Goal: Check status: Verify the current state of an ongoing process or item

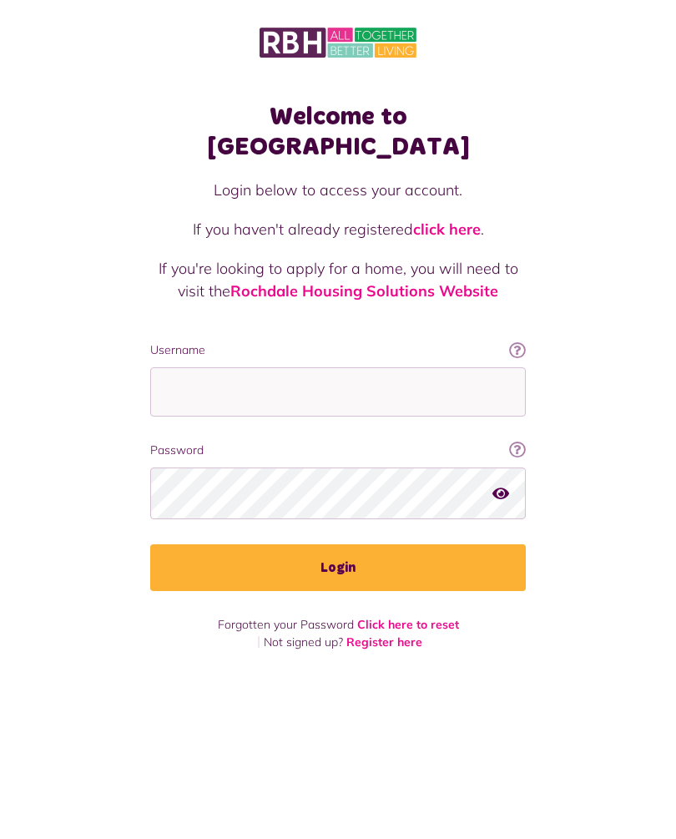
click at [348, 544] on button "Login" at bounding box center [338, 567] width 376 height 47
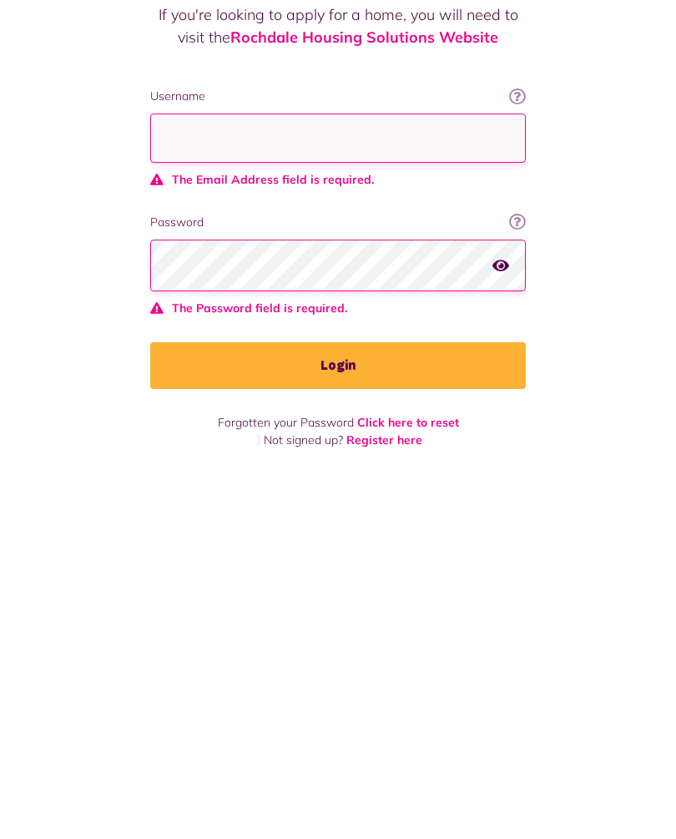
click at [383, 491] on div "Welcome to MyRBH Login below to access your account. If you haven't already reg…" at bounding box center [338, 419] width 676 height 839
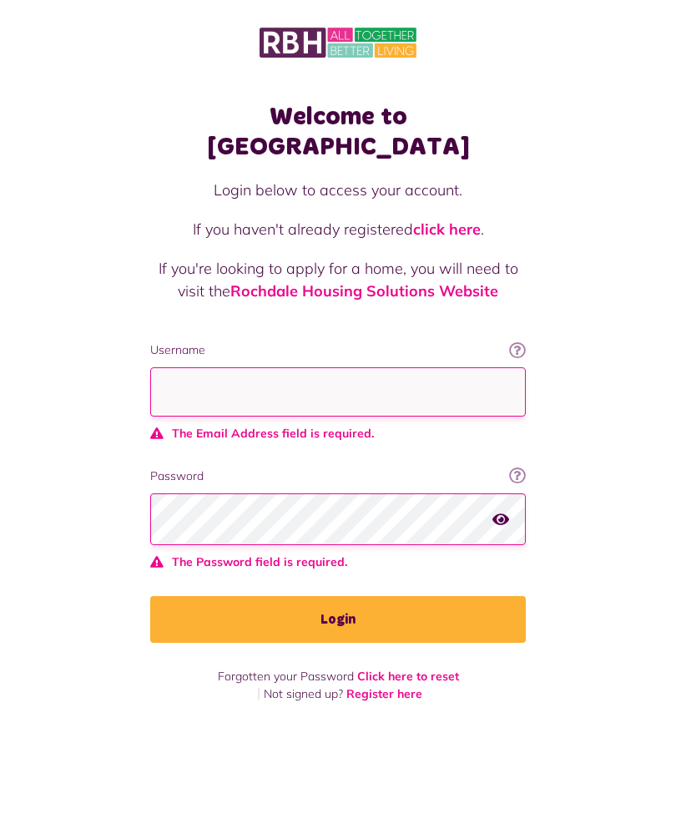
click at [249, 367] on input "Username" at bounding box center [338, 391] width 376 height 49
type input "**********"
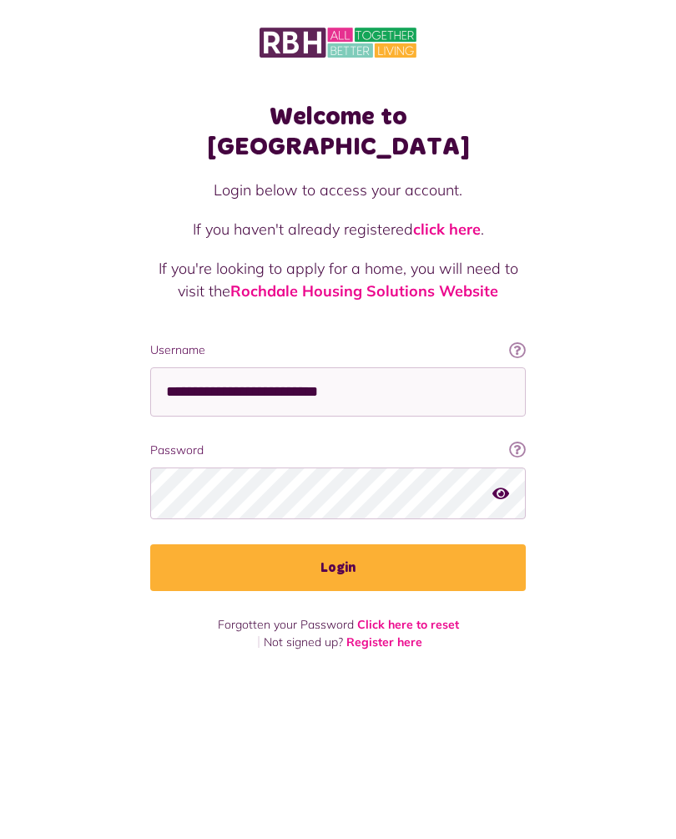
click at [338, 544] on button "Login" at bounding box center [338, 567] width 376 height 47
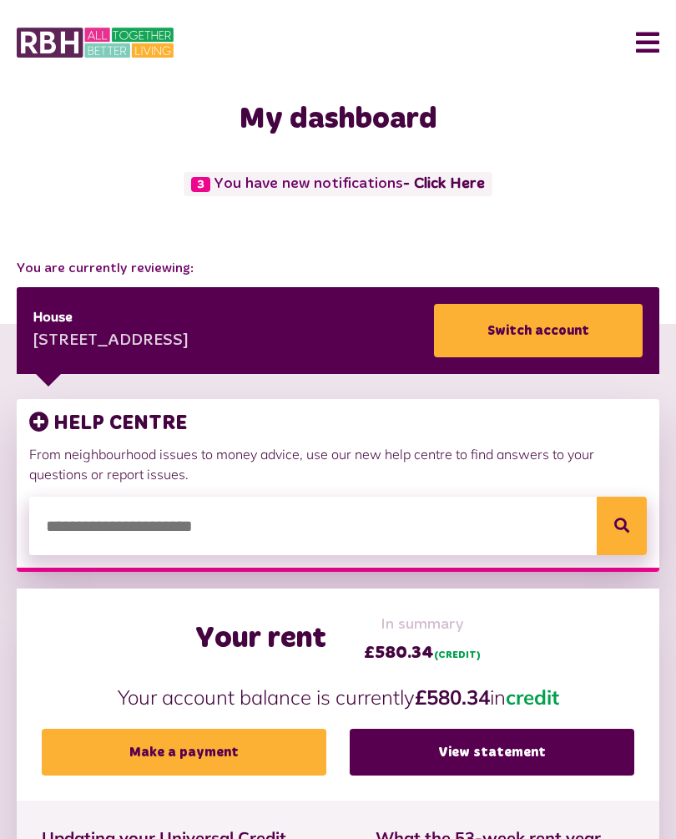
click at [466, 742] on link "View statement" at bounding box center [492, 752] width 285 height 47
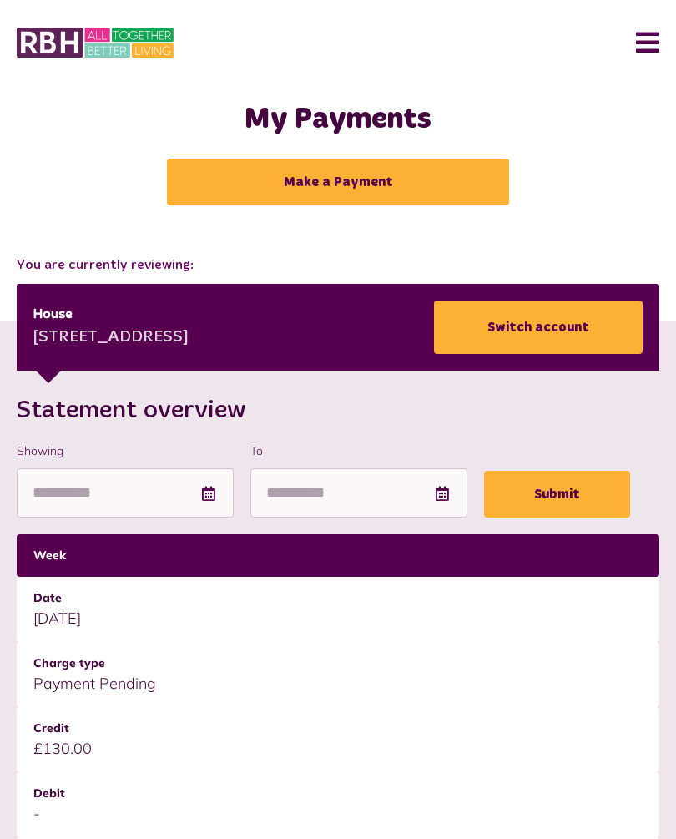
click at [639, 47] on button "Menu" at bounding box center [641, 43] width 36 height 52
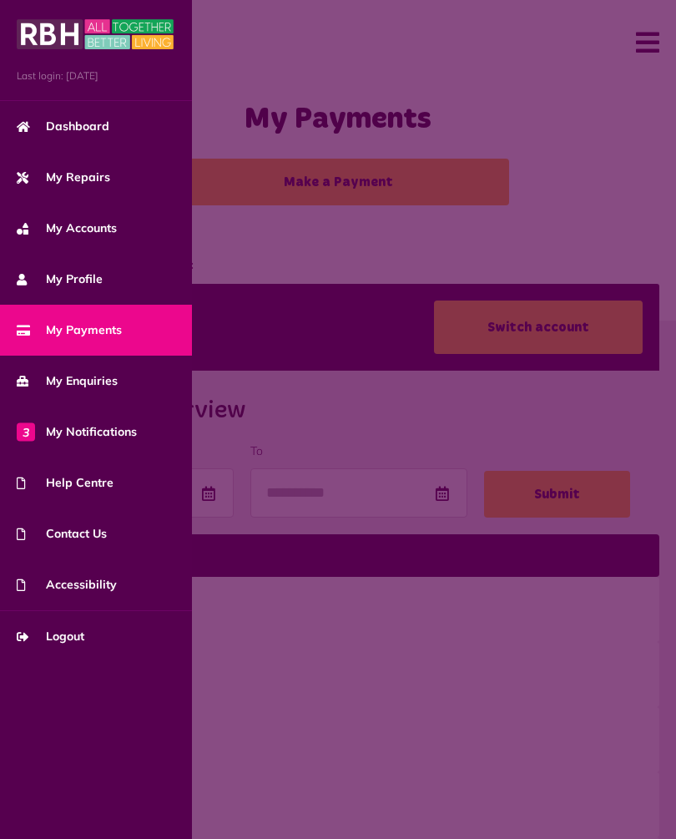
click at [104, 421] on link "3 My Notifications" at bounding box center [96, 431] width 192 height 51
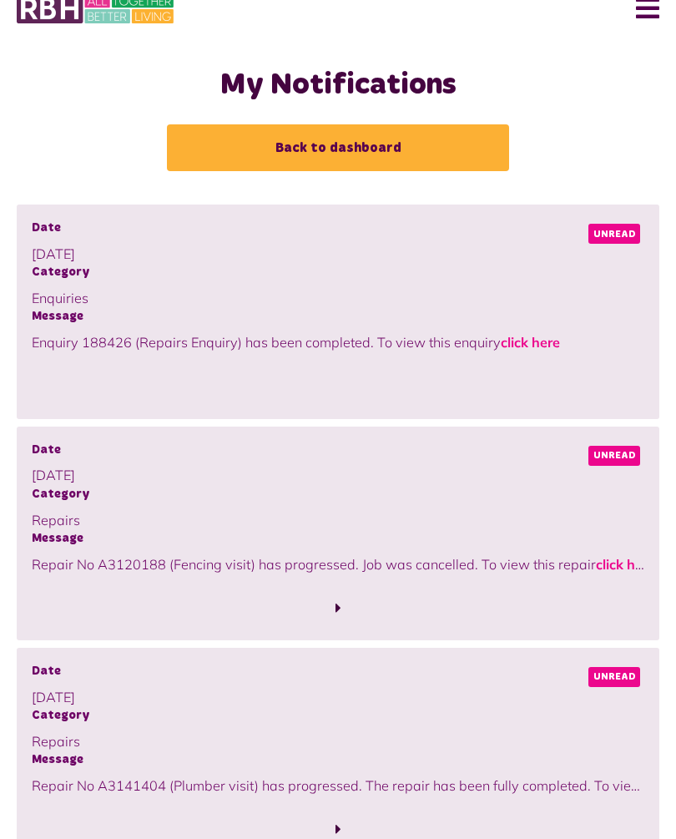
scroll to position [44, 0]
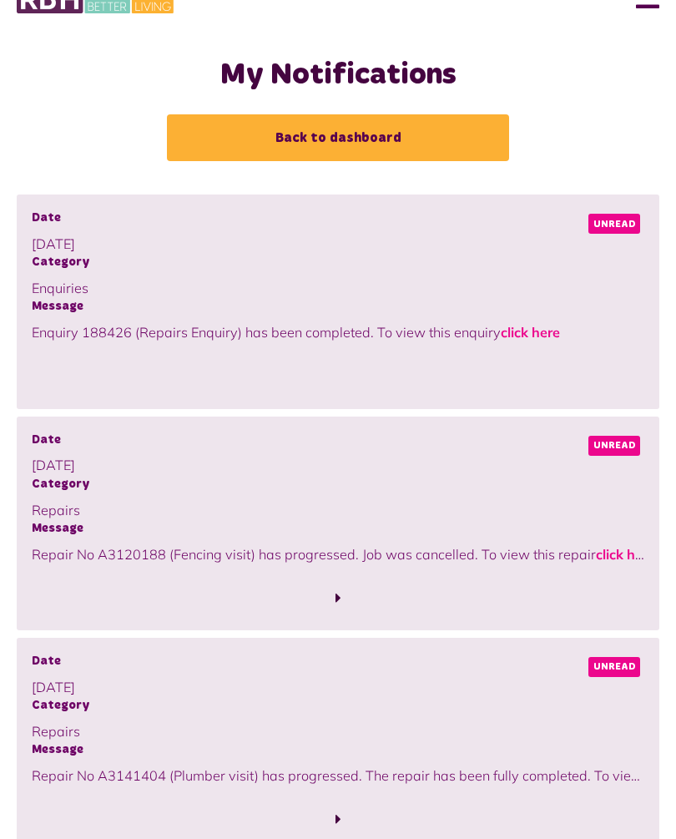
click at [612, 548] on link "click here" at bounding box center [625, 554] width 59 height 17
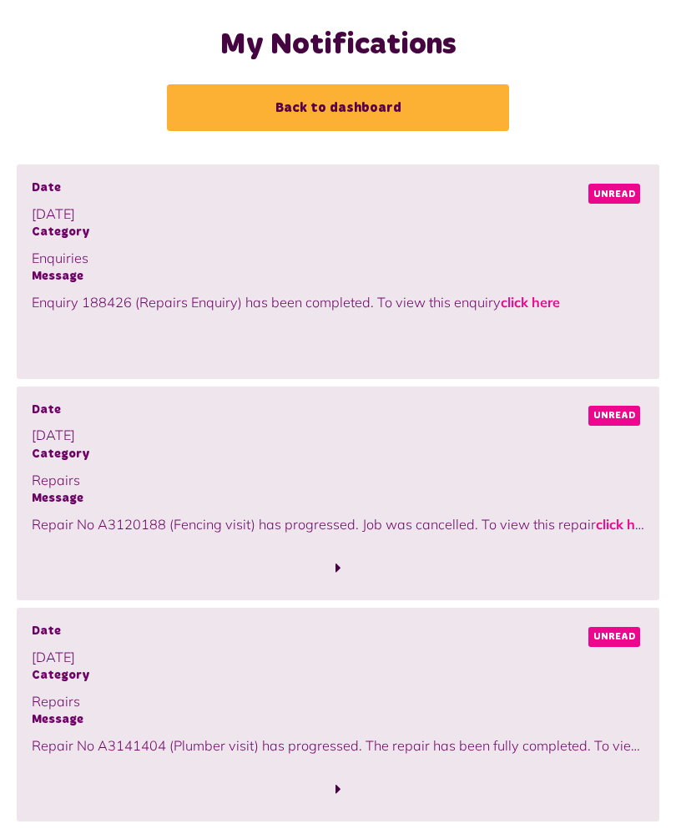
click at [533, 305] on link "click here" at bounding box center [530, 302] width 59 height 17
click at [611, 736] on p "Repair No A3141404 (Plumber visit) has progressed. The repair has been fully co…" at bounding box center [338, 745] width 613 height 20
click at [348, 778] on span at bounding box center [338, 789] width 613 height 23
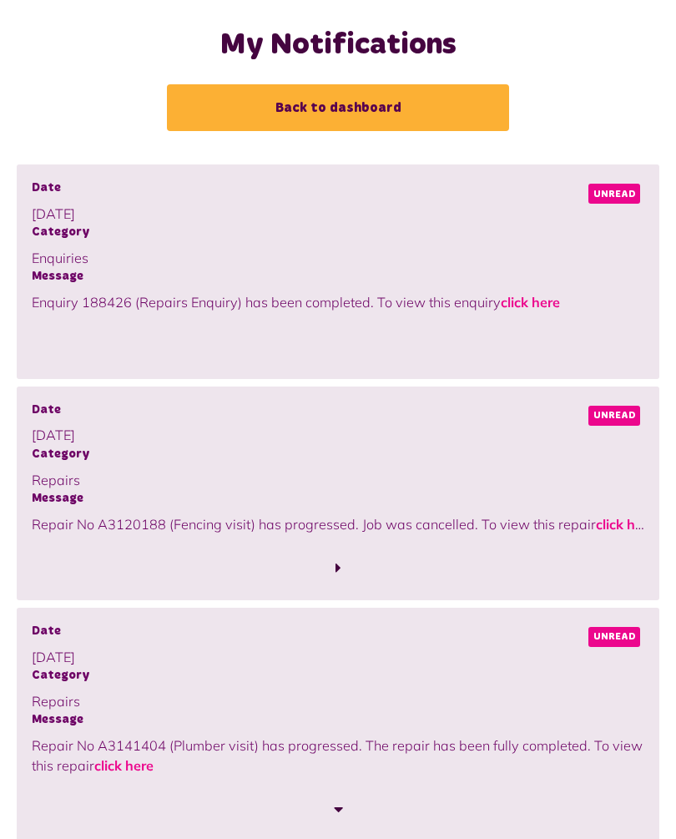
click at [134, 765] on link "click here" at bounding box center [123, 765] width 59 height 17
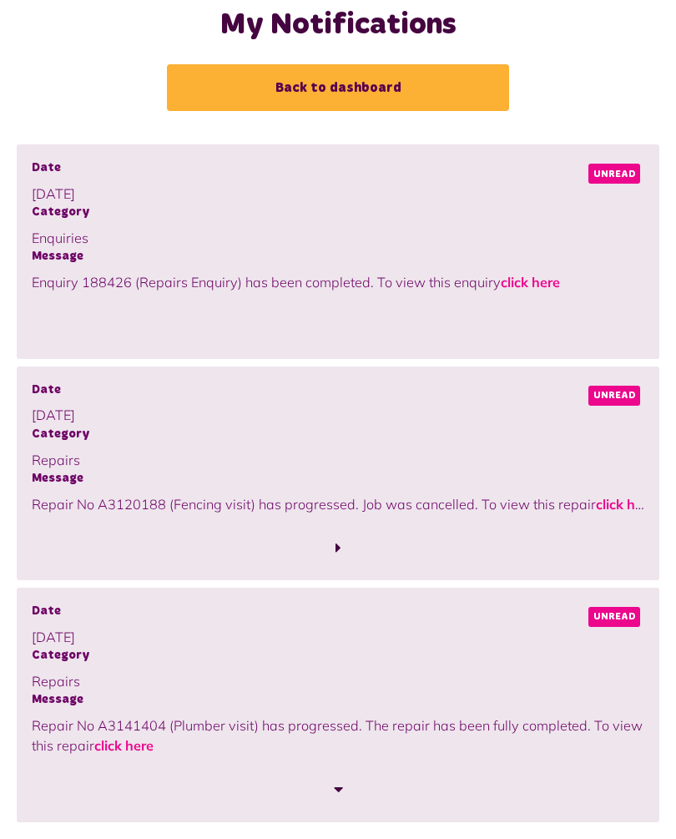
click at [330, 549] on span at bounding box center [338, 548] width 613 height 23
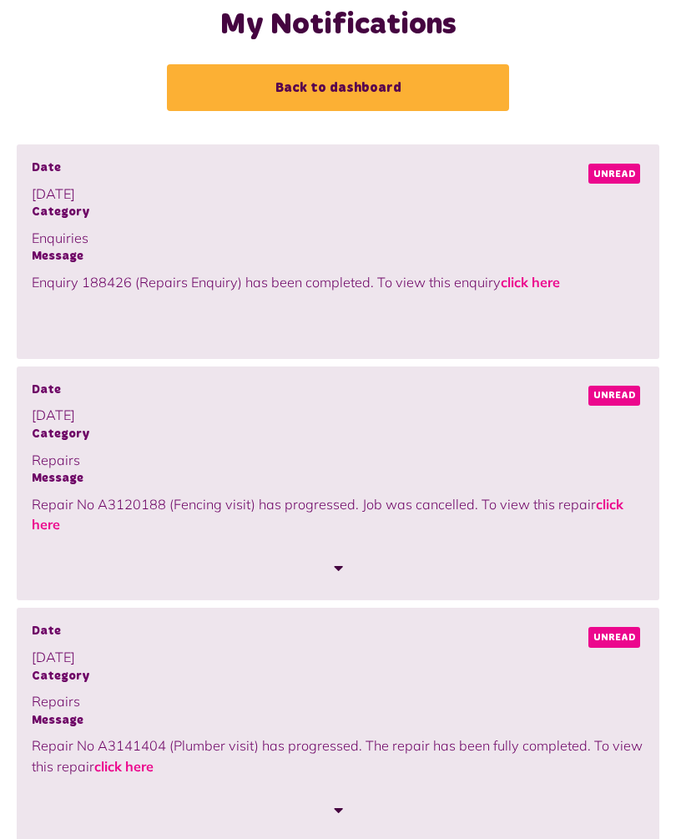
click at [591, 496] on link "click here" at bounding box center [328, 514] width 592 height 37
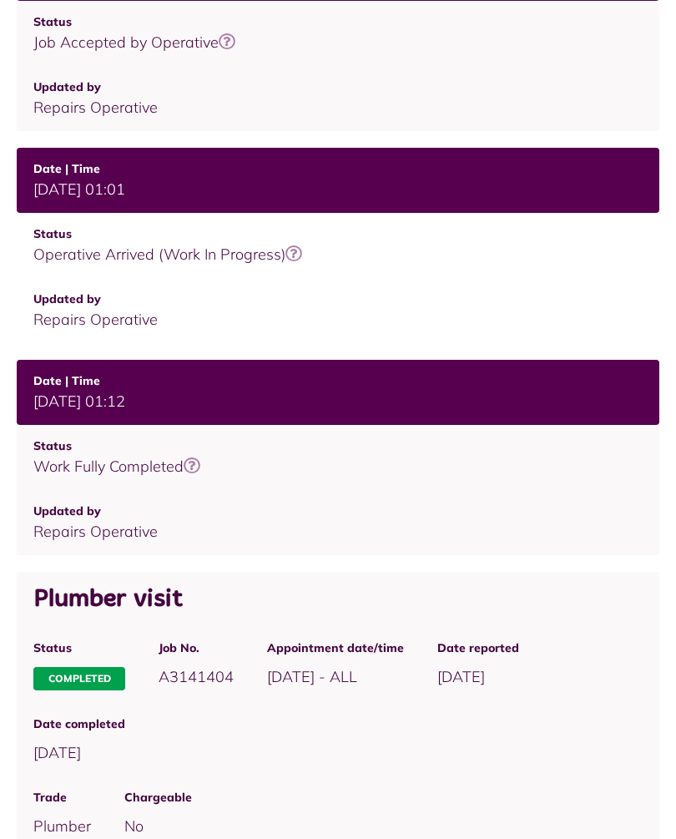
scroll to position [926, 0]
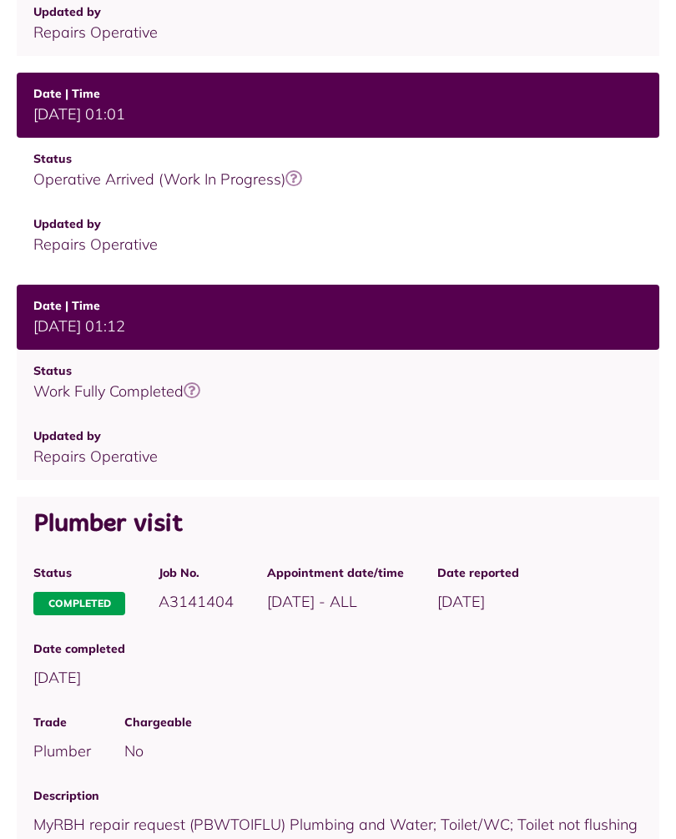
click at [188, 398] on icon at bounding box center [192, 390] width 17 height 17
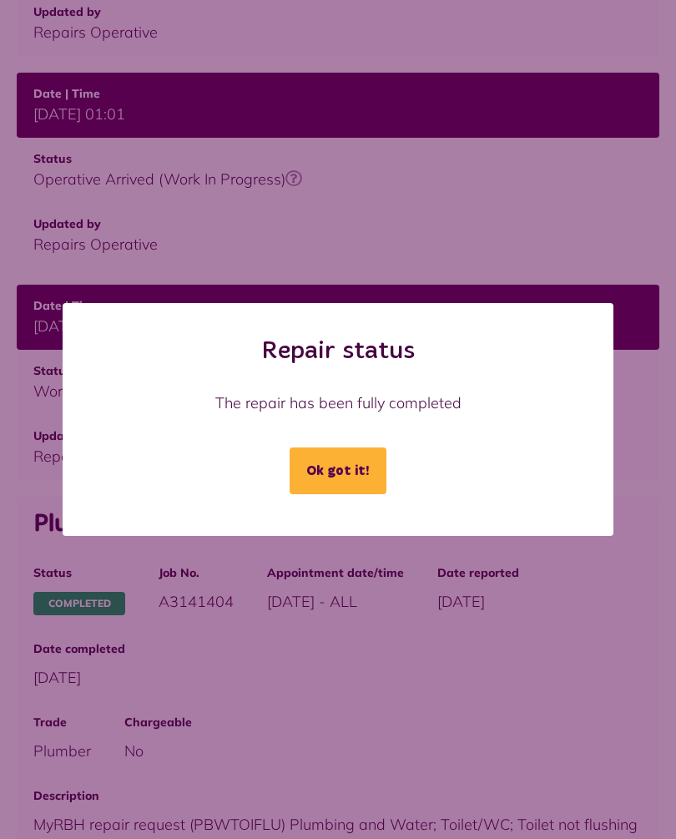
click at [649, 412] on div "Repair status The repair has been fully completed Ok got it!" at bounding box center [338, 419] width 666 height 233
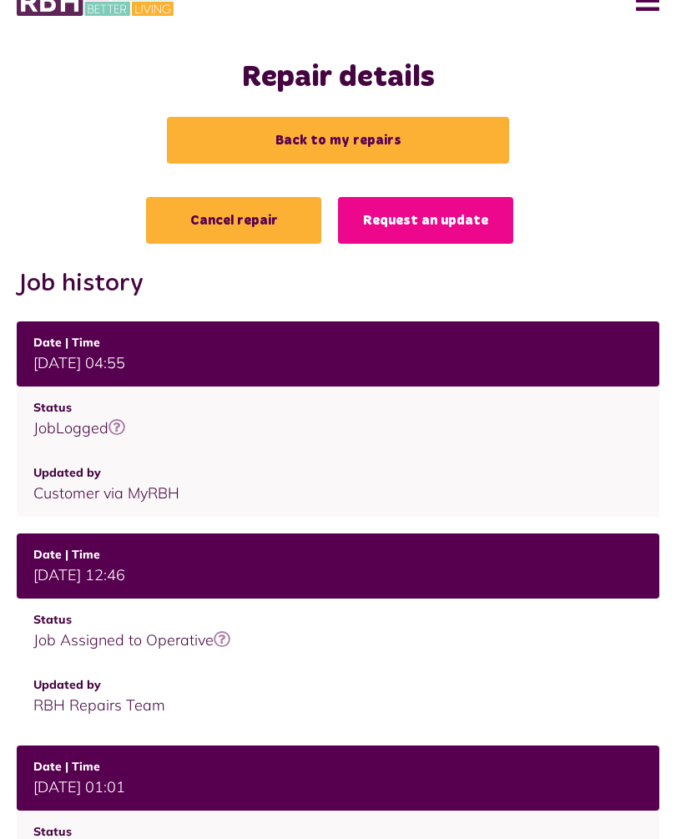
scroll to position [0, 0]
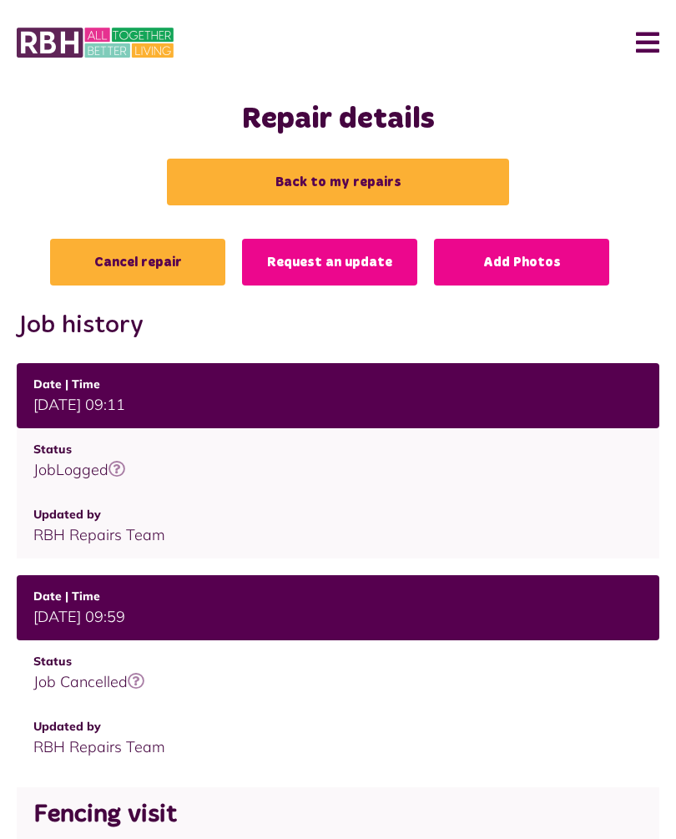
click at [345, 280] on link "Request an update" at bounding box center [329, 262] width 175 height 47
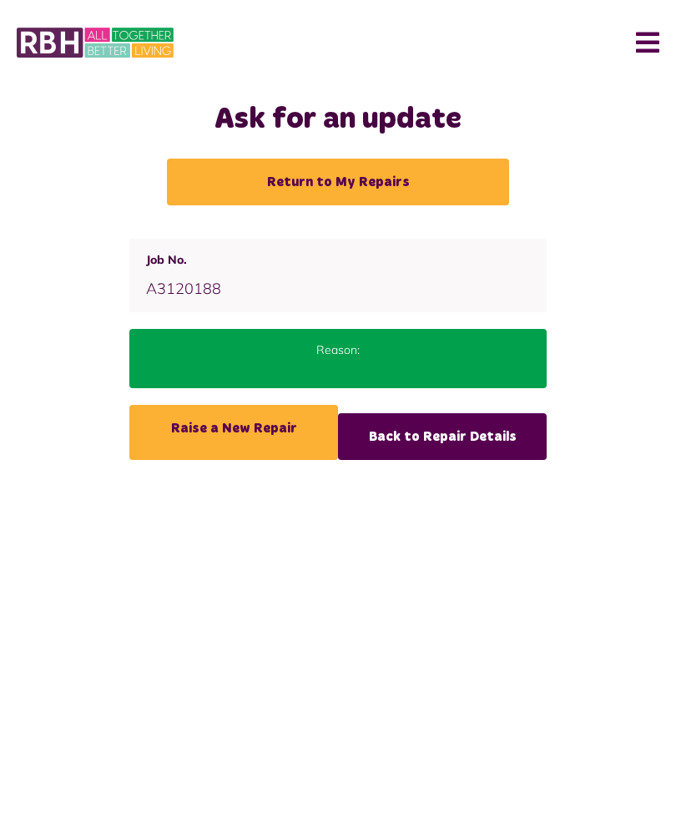
click at [351, 187] on link "Return to My Repairs" at bounding box center [338, 182] width 342 height 47
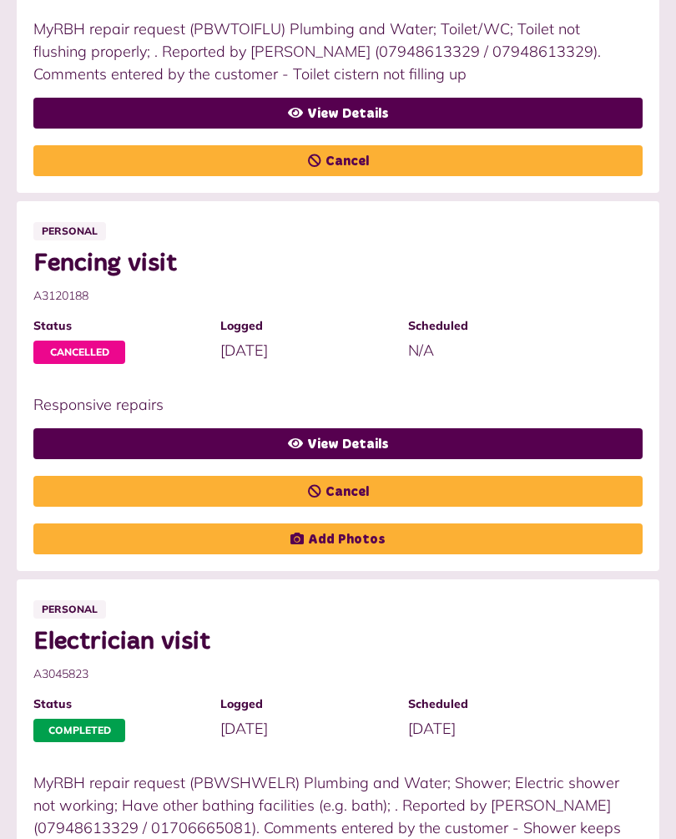
scroll to position [712, 0]
click at [334, 440] on link "View Details" at bounding box center [337, 443] width 609 height 31
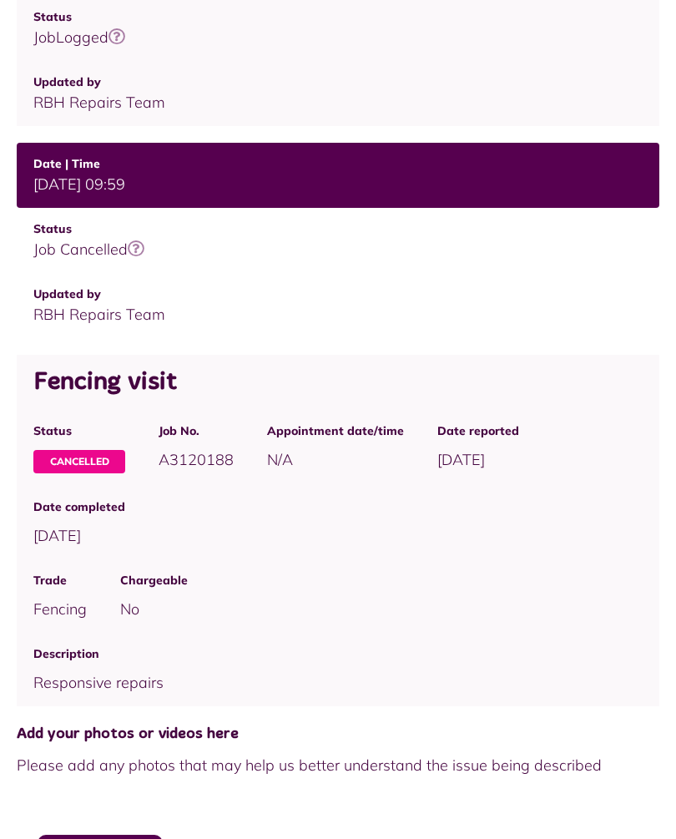
scroll to position [499, 0]
